Goal: Information Seeking & Learning: Learn about a topic

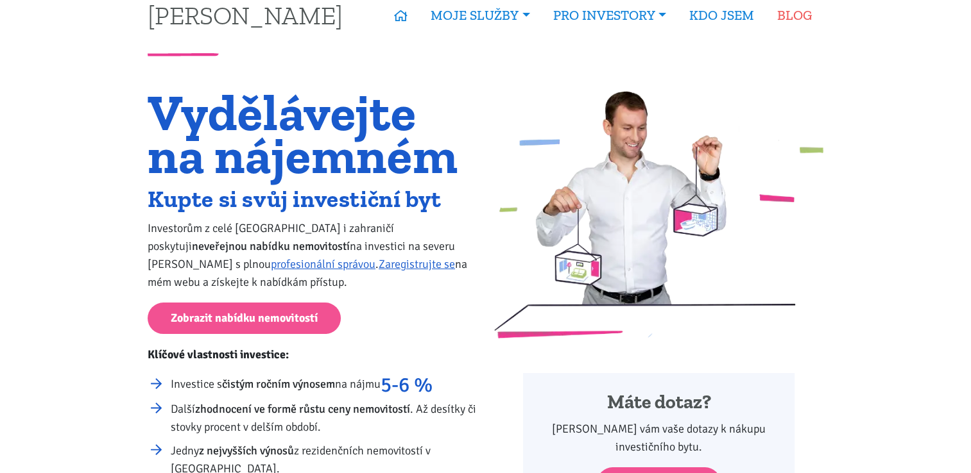
click at [783, 13] on link "BLOG" at bounding box center [794, 16] width 58 height 30
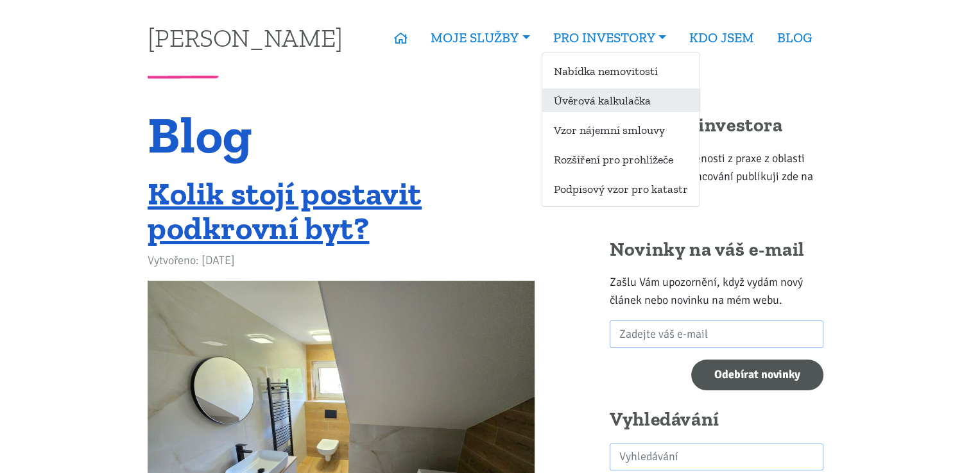
click at [584, 101] on link "Úvěrová kalkulačka" at bounding box center [620, 101] width 157 height 24
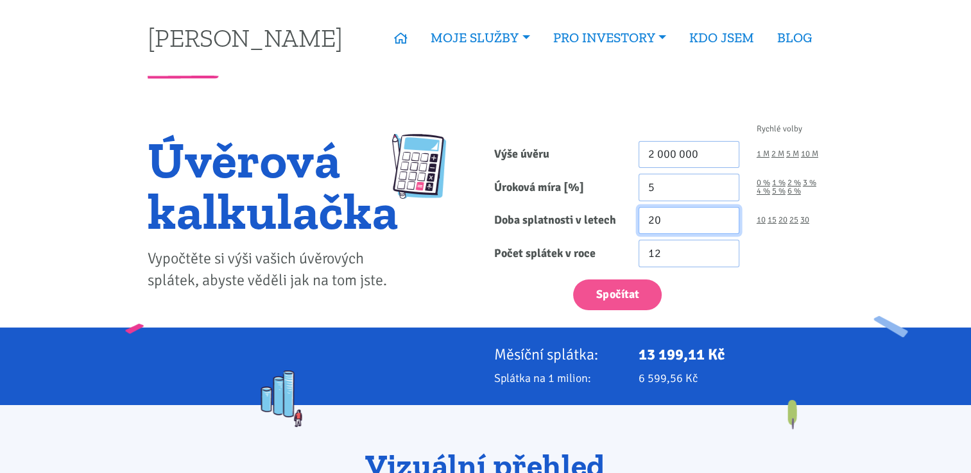
click at [671, 217] on input "20" at bounding box center [688, 221] width 101 height 28
click at [806, 219] on link "30" at bounding box center [804, 220] width 9 height 8
type input "30"
click at [664, 249] on input "12" at bounding box center [688, 254] width 101 height 28
click at [712, 36] on link "KDO JSEM" at bounding box center [722, 38] width 88 height 30
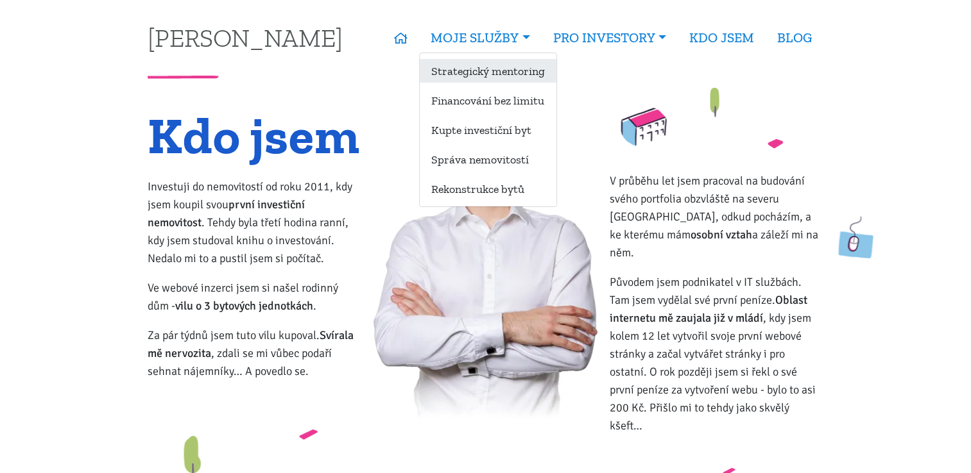
click at [482, 74] on link "Strategický mentoring" at bounding box center [488, 71] width 137 height 24
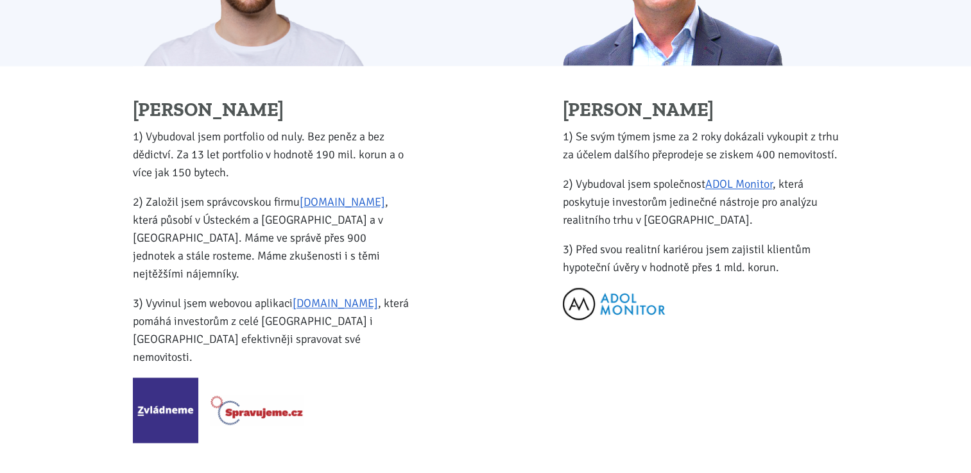
scroll to position [1570, 0]
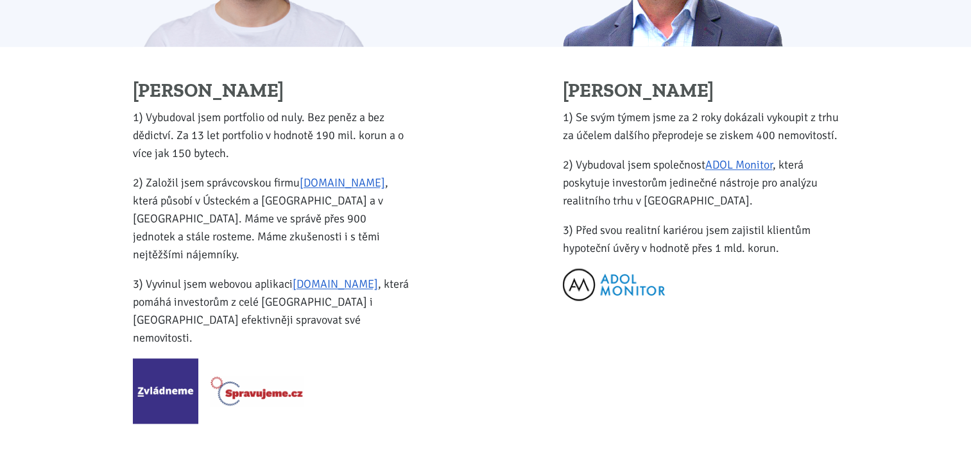
click at [243, 208] on p "2) Založil jsem správcovskou firmu Spravujeme.cz , která působí v Ústeckém a St…" at bounding box center [271, 219] width 276 height 90
click at [217, 275] on p "3) Vyvinul jsem webovou aplikaci Zvládneme.cz , která pomáhá investorům z celé …" at bounding box center [271, 311] width 276 height 72
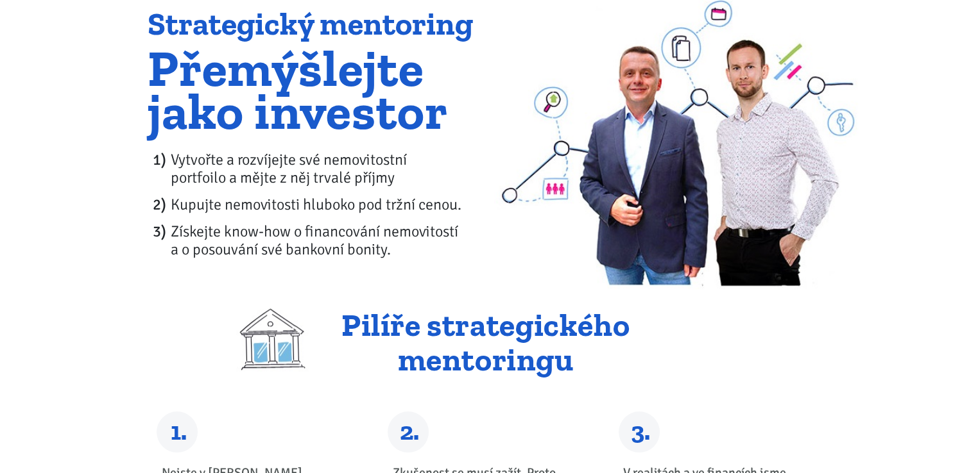
scroll to position [0, 0]
